Goal: Information Seeking & Learning: Find specific fact

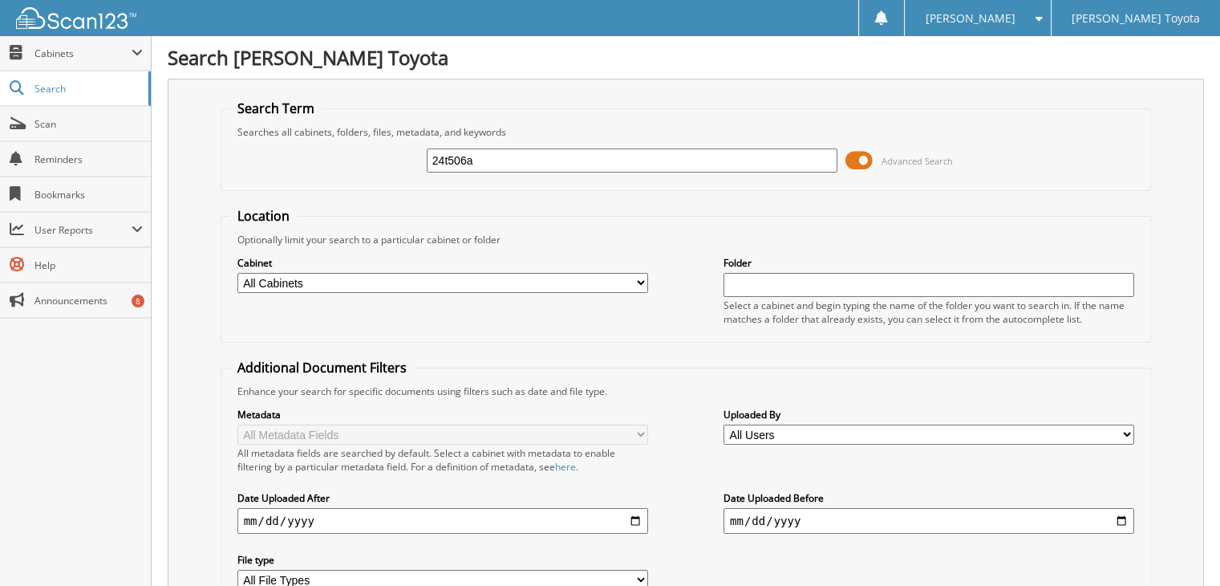
type input "24t506a"
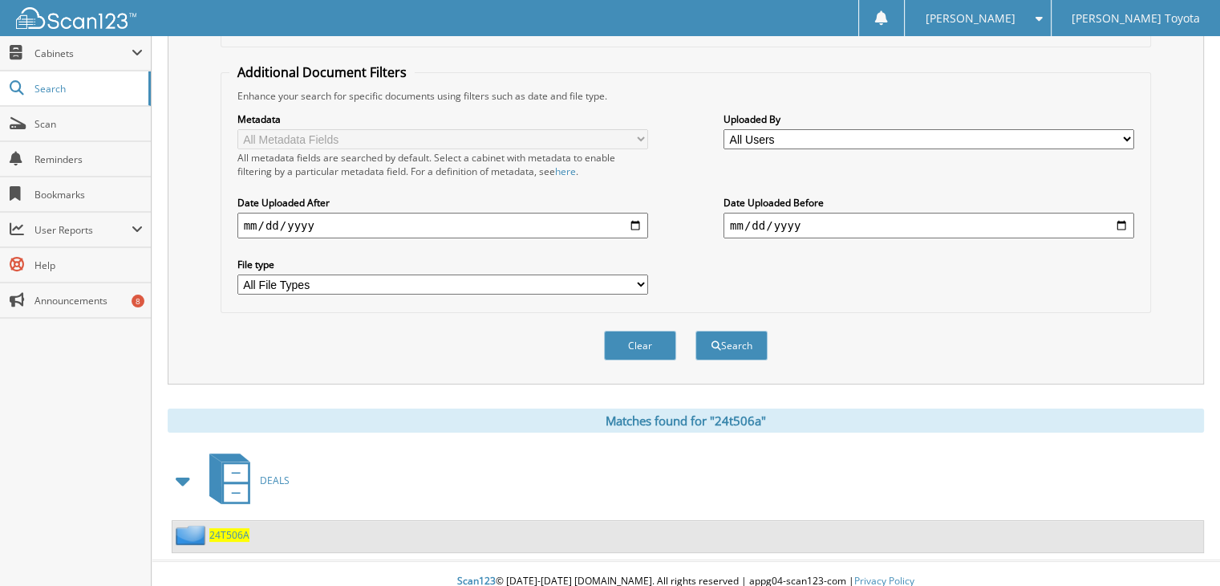
click at [228, 528] on span "24T506A" at bounding box center [229, 535] width 40 height 14
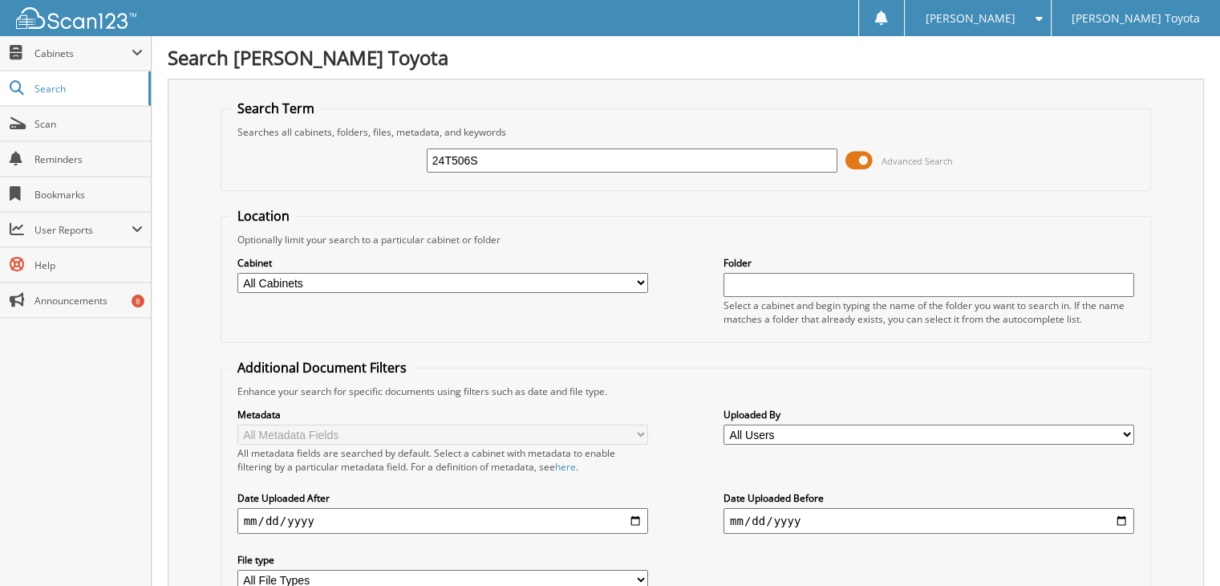
type input "24T506S"
type input "24T506A"
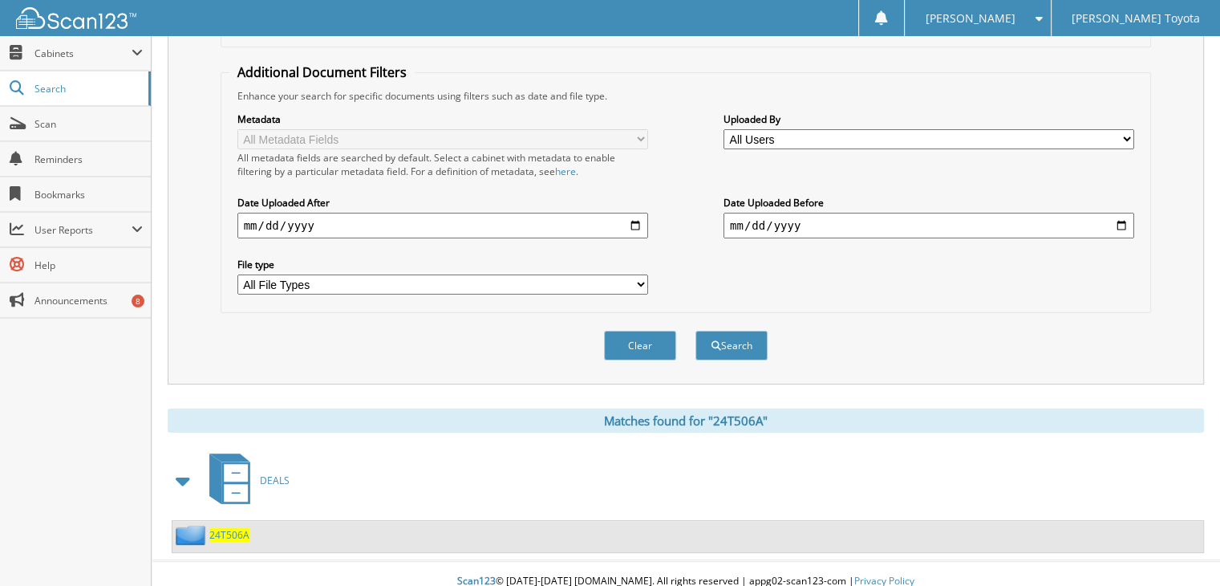
click at [234, 528] on span "24T506A" at bounding box center [229, 535] width 40 height 14
